Goal: Communication & Community: Share content

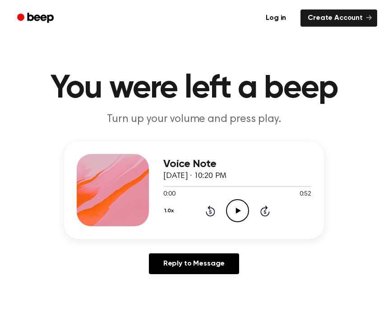
click at [229, 210] on icon "Play Audio" at bounding box center [237, 210] width 23 height 23
click at [242, 210] on icon "Pause Audio" at bounding box center [237, 210] width 23 height 23
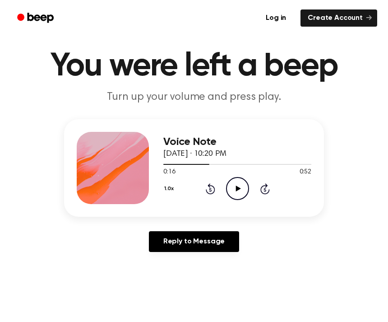
scroll to position [25, 0]
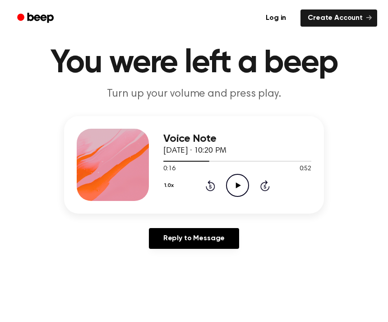
click at [215, 248] on link "Reply to Message" at bounding box center [194, 238] width 90 height 21
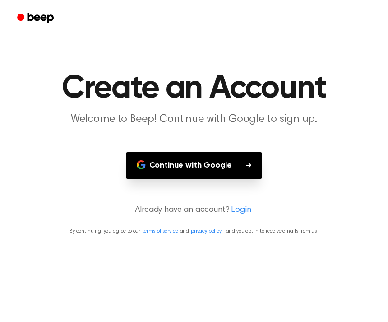
click at [238, 165] on button "Continue with Google" at bounding box center [194, 165] width 137 height 27
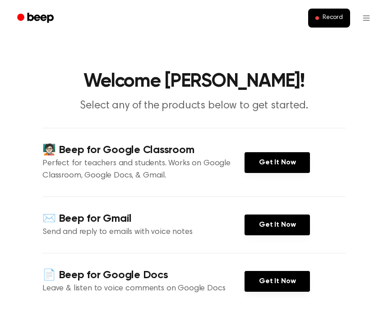
click at [333, 42] on main "Welcome [PERSON_NAME]! Select any of the products below to get started. 🧑🏻‍🏫 Be…" at bounding box center [194, 248] width 388 height 497
click at [334, 44] on main "Welcome [PERSON_NAME]! Select any of the products below to get started. 🧑🏻‍🏫 Be…" at bounding box center [194, 248] width 388 height 497
click at [338, 43] on main "Welcome [PERSON_NAME]! Select any of the products below to get started. 🧑🏻‍🏫 Be…" at bounding box center [194, 248] width 388 height 497
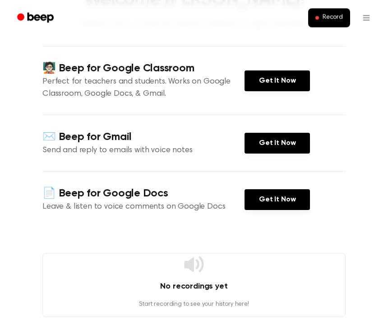
scroll to position [80, 0]
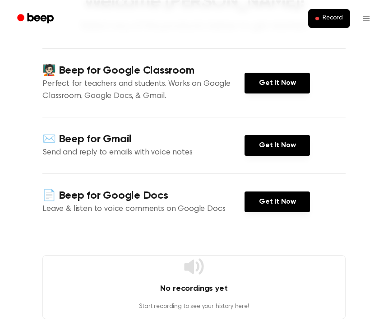
click at [289, 90] on link "Get It Now" at bounding box center [277, 82] width 65 height 21
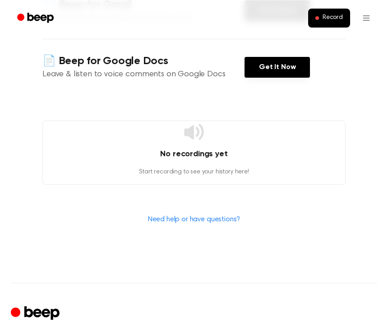
scroll to position [217, 0]
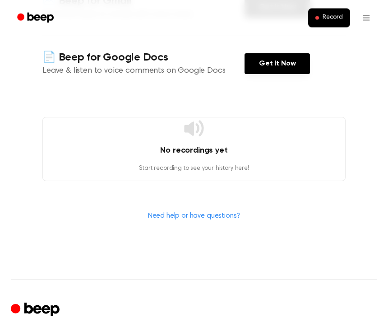
click at [214, 144] on div "No recordings yet Start recording to see your history here!" at bounding box center [194, 149] width 304 height 64
click at [234, 142] on div "No recordings yet Start recording to see your history here!" at bounding box center [194, 149] width 304 height 64
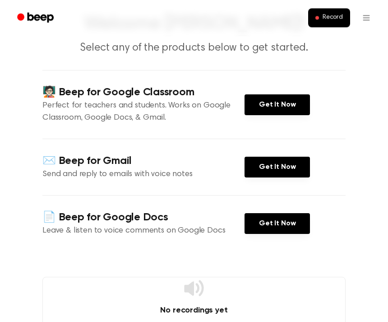
scroll to position [47, 0]
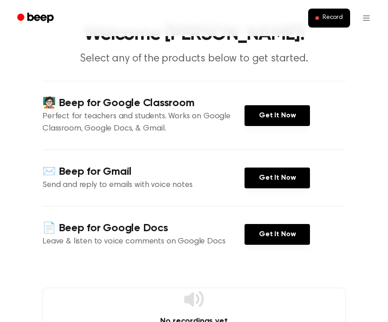
click at [334, 18] on span "Record" at bounding box center [333, 18] width 20 height 8
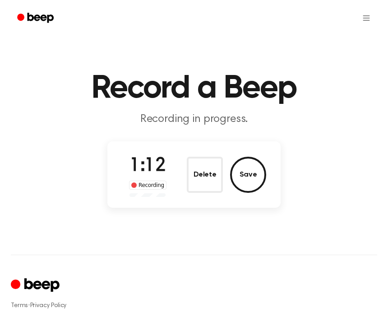
click at [249, 168] on button "Save" at bounding box center [248, 175] width 36 height 36
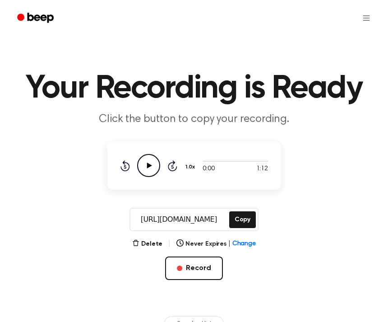
click at [243, 217] on button "Copy" at bounding box center [242, 219] width 27 height 17
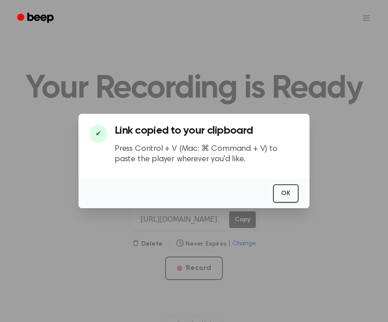
click at [285, 262] on div at bounding box center [194, 161] width 388 height 322
click at [290, 248] on div at bounding box center [194, 161] width 388 height 322
click at [277, 257] on div at bounding box center [194, 161] width 388 height 322
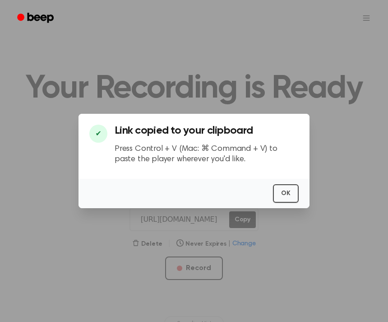
click at [284, 261] on div at bounding box center [194, 161] width 388 height 322
click at [295, 257] on div at bounding box center [194, 161] width 388 height 322
click at [294, 256] on div at bounding box center [194, 161] width 388 height 322
click at [293, 263] on div at bounding box center [194, 161] width 388 height 322
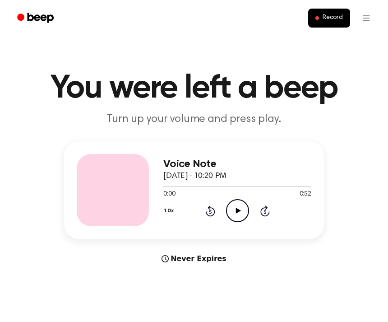
scroll to position [11, 0]
